Goal: Task Accomplishment & Management: Use online tool/utility

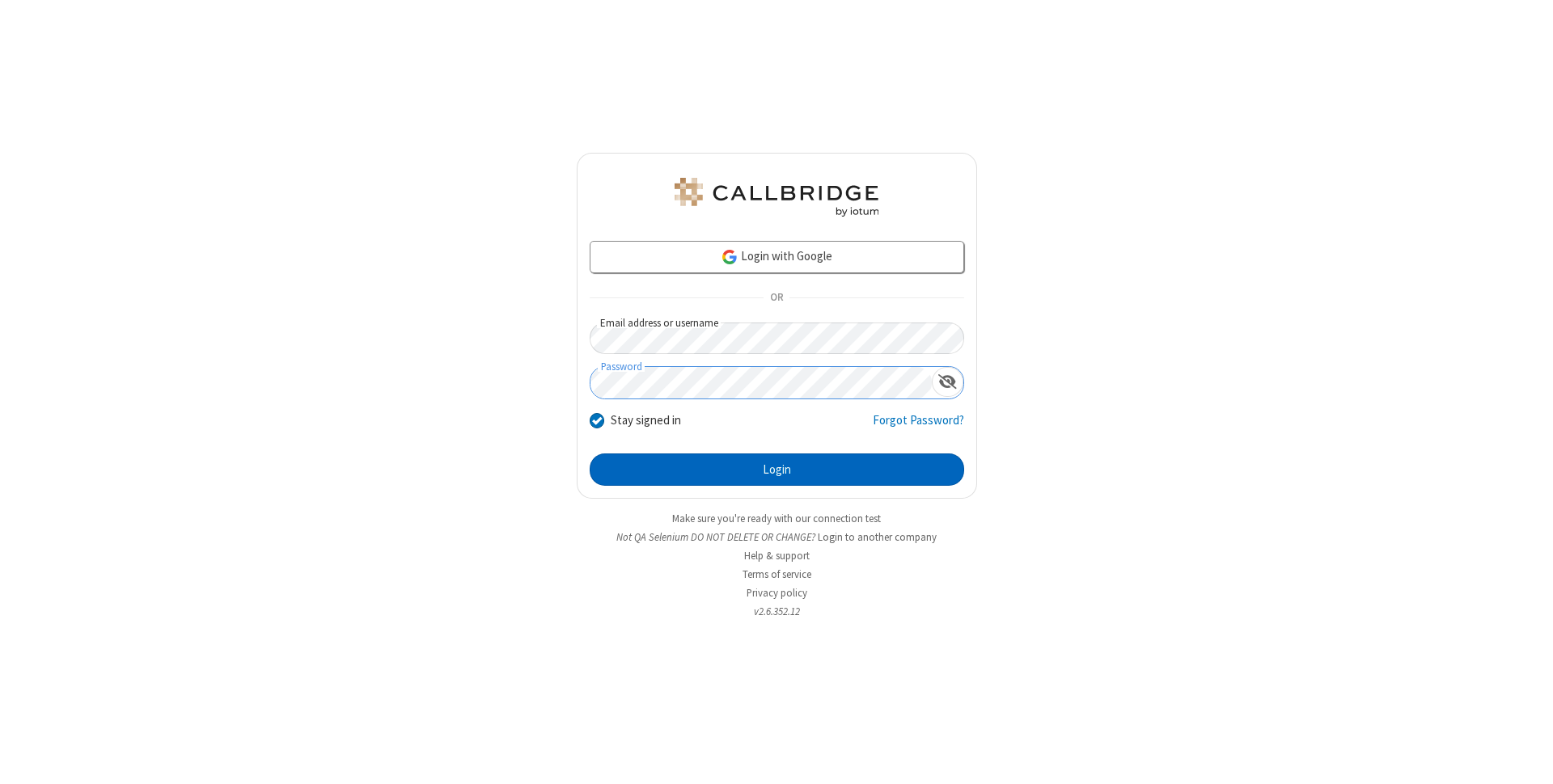
click at [776, 470] on button "Login" at bounding box center [776, 470] width 375 height 33
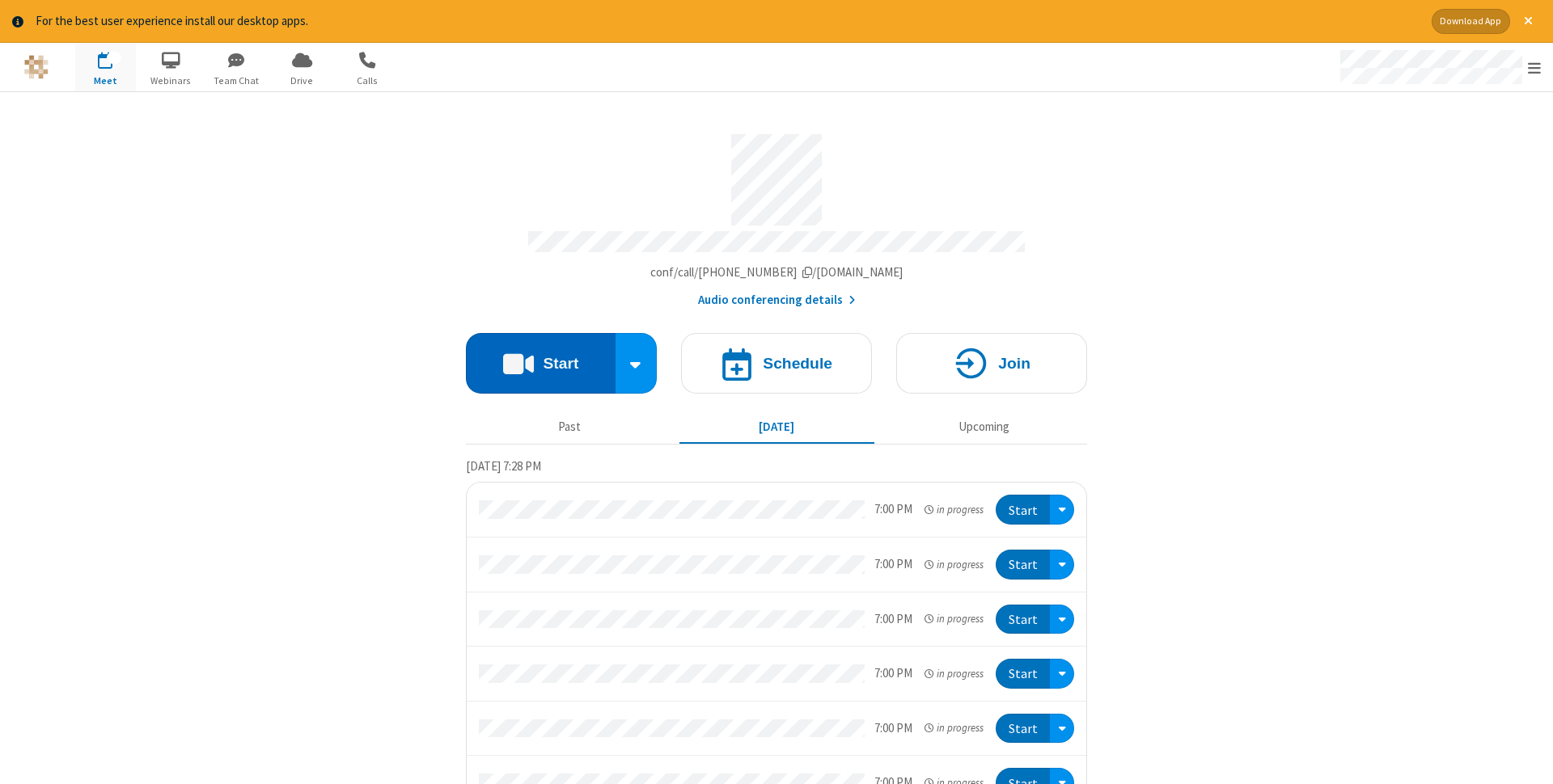
click at [540, 358] on button "Start" at bounding box center [540, 363] width 149 height 61
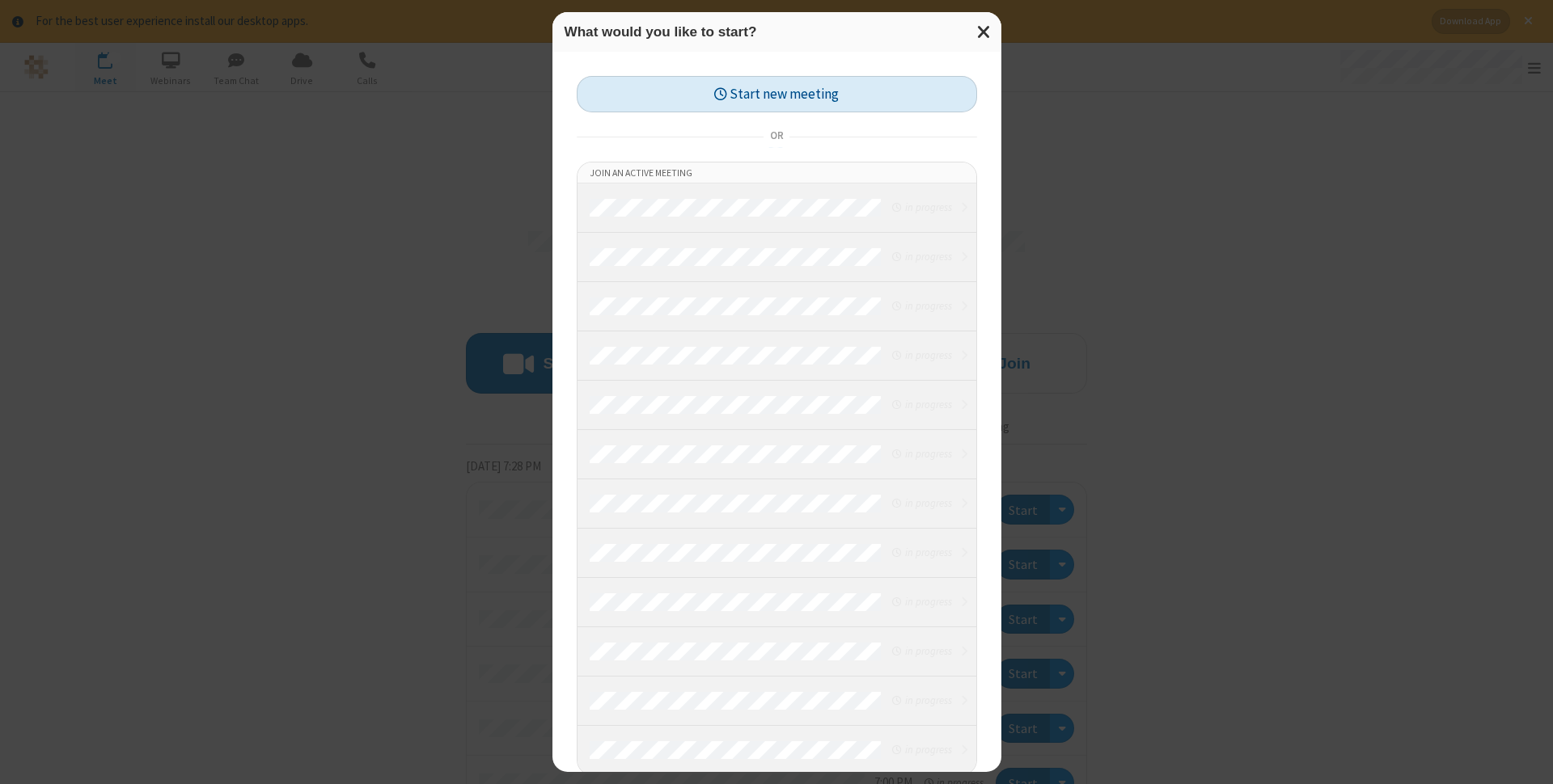
click at [776, 93] on button "Start new meeting" at bounding box center [777, 94] width 401 height 37
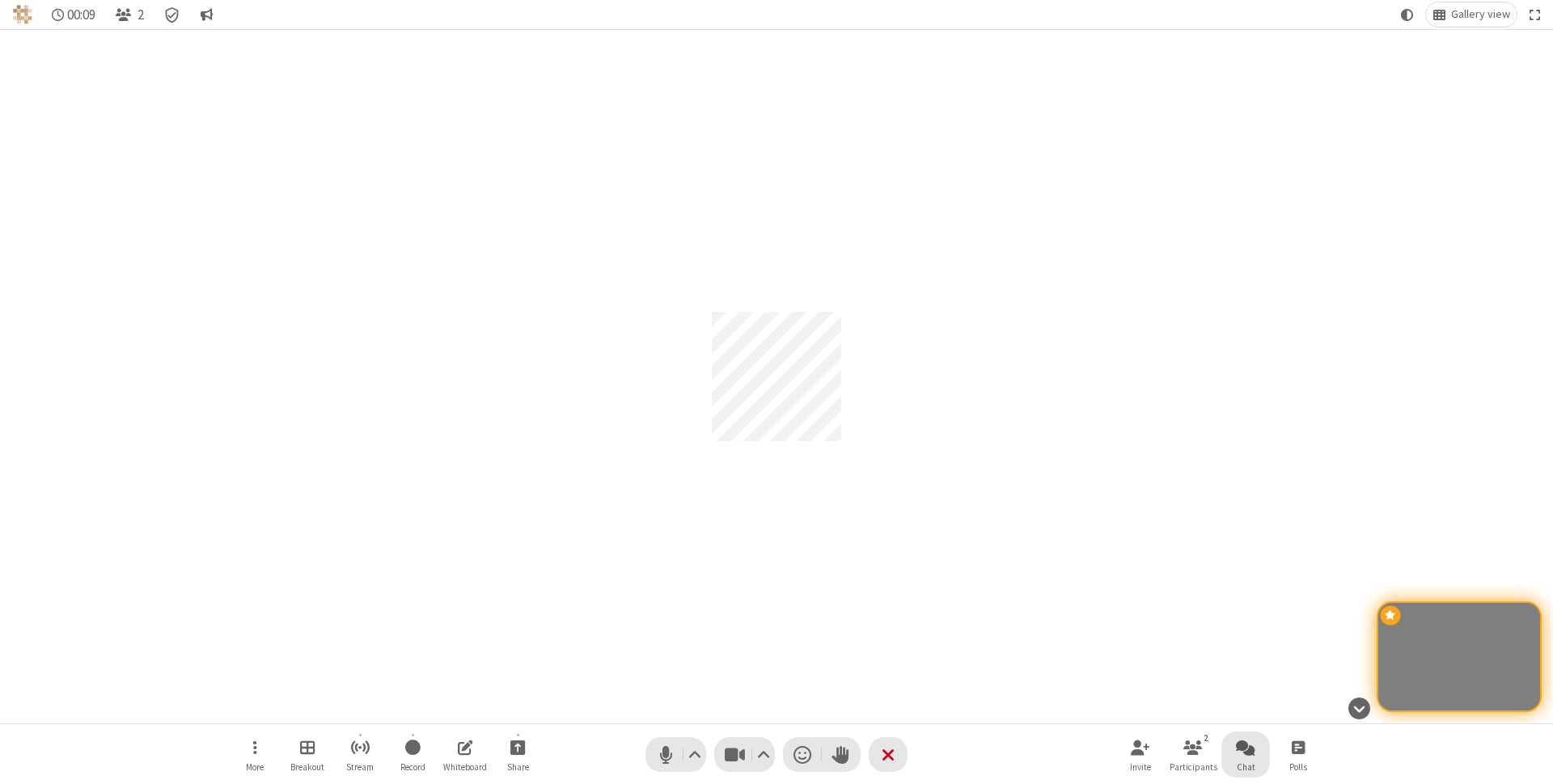
click at [1246, 747] on span "Open chat" at bounding box center [1246, 747] width 19 height 20
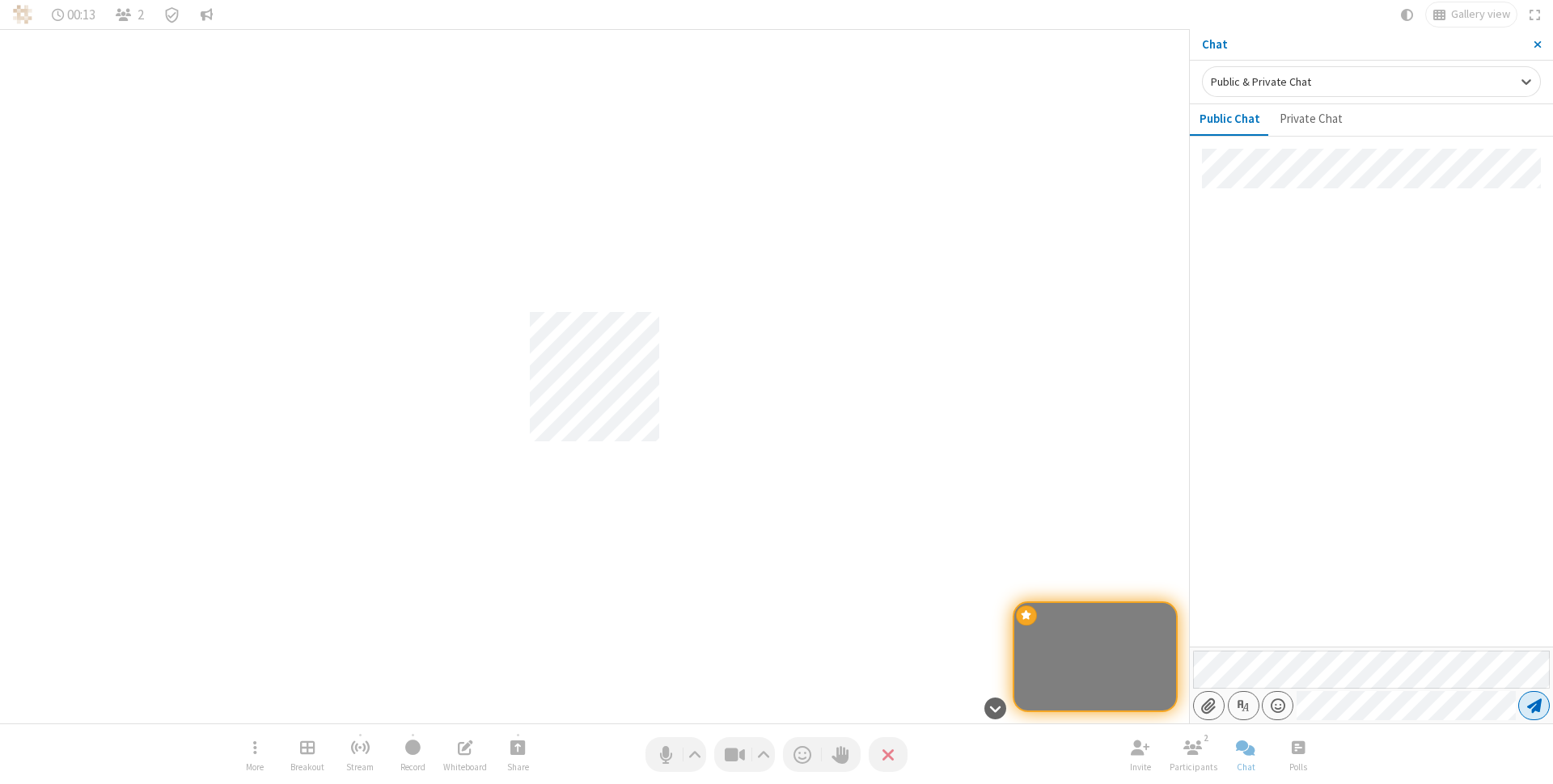
click at [1534, 706] on span "Send message" at bounding box center [1534, 706] width 14 height 16
